Goal: Task Accomplishment & Management: Complete application form

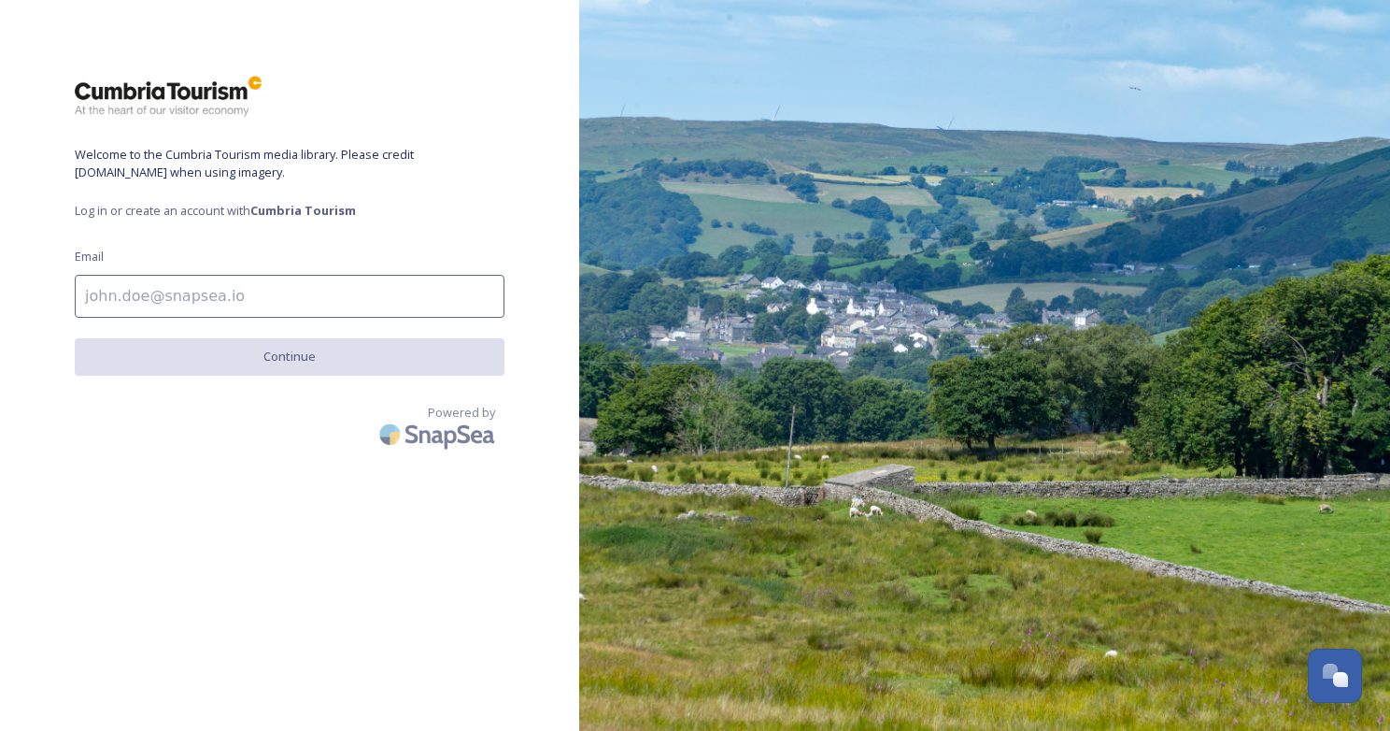
click at [242, 300] on input at bounding box center [290, 296] width 430 height 43
type input "[PERSON_NAME][EMAIL_ADDRESS][DOMAIN_NAME]"
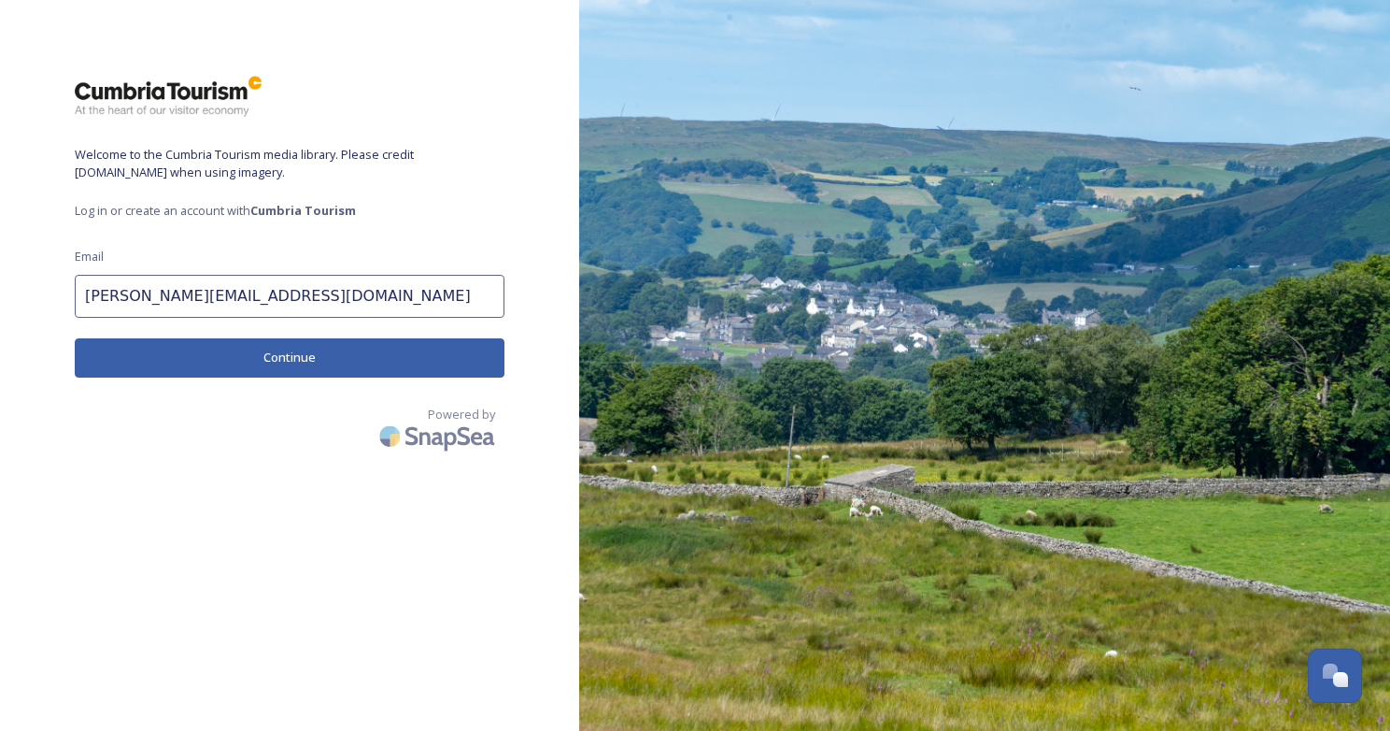
click at [272, 372] on button "Continue" at bounding box center [290, 357] width 430 height 38
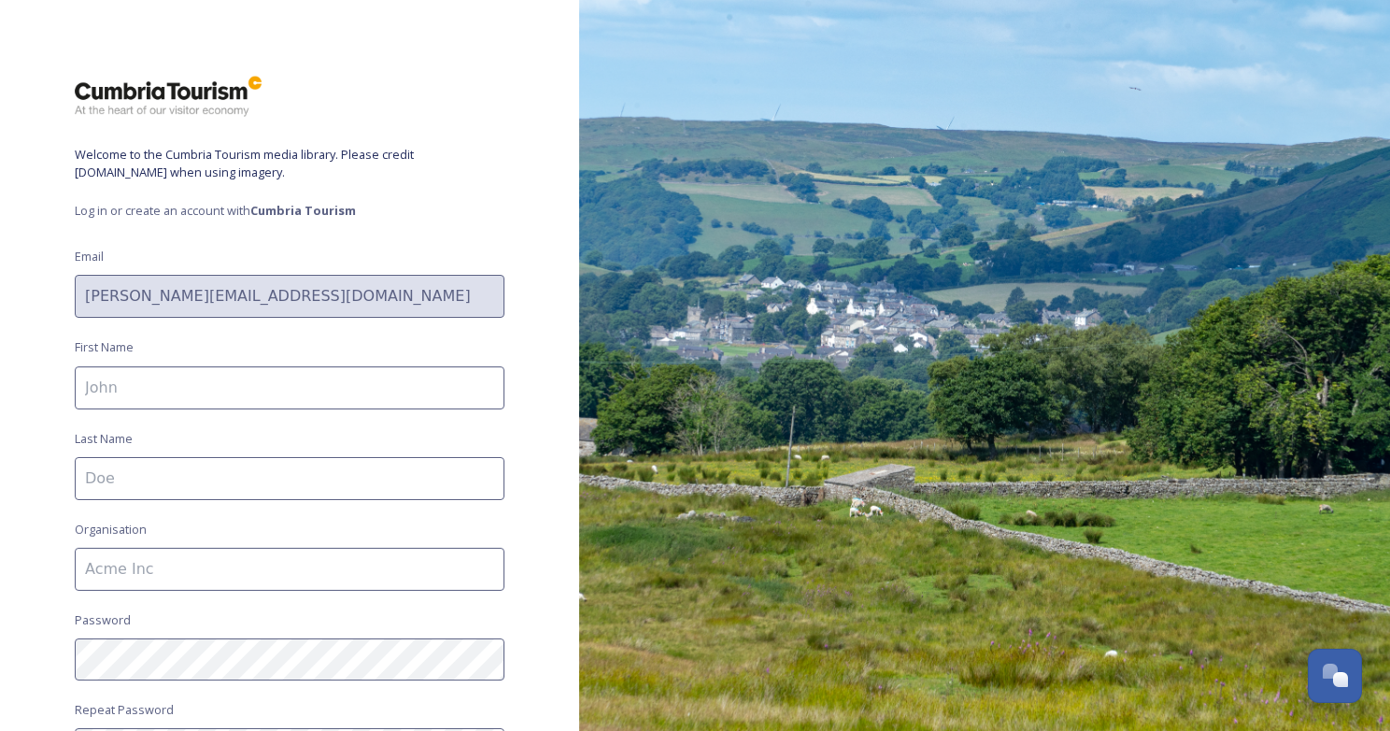
click at [257, 393] on input at bounding box center [290, 387] width 430 height 43
type input "[PERSON_NAME]"
type input "Vidotti"
type input "Zeffirellis Ltd"
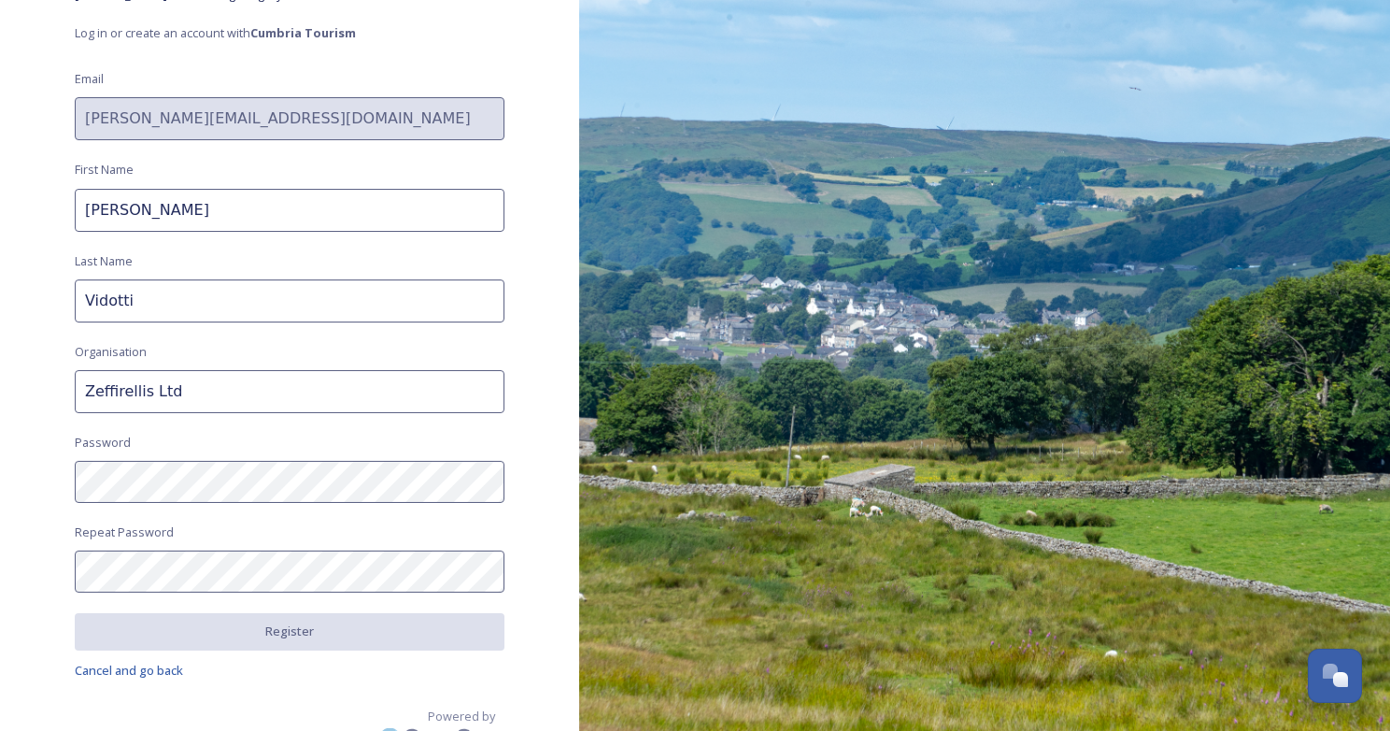
scroll to position [181, 0]
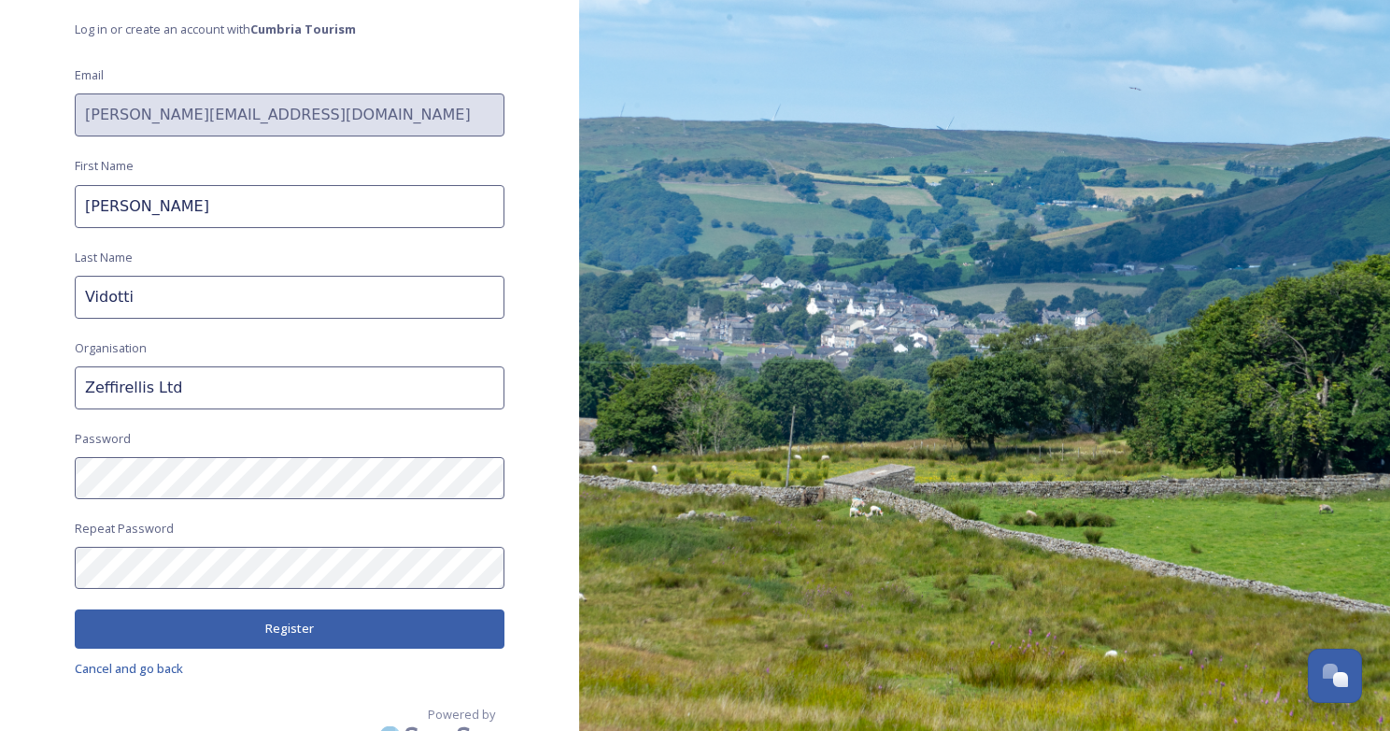
click at [236, 631] on button "Register" at bounding box center [290, 628] width 430 height 38
